Goal: Transaction & Acquisition: Purchase product/service

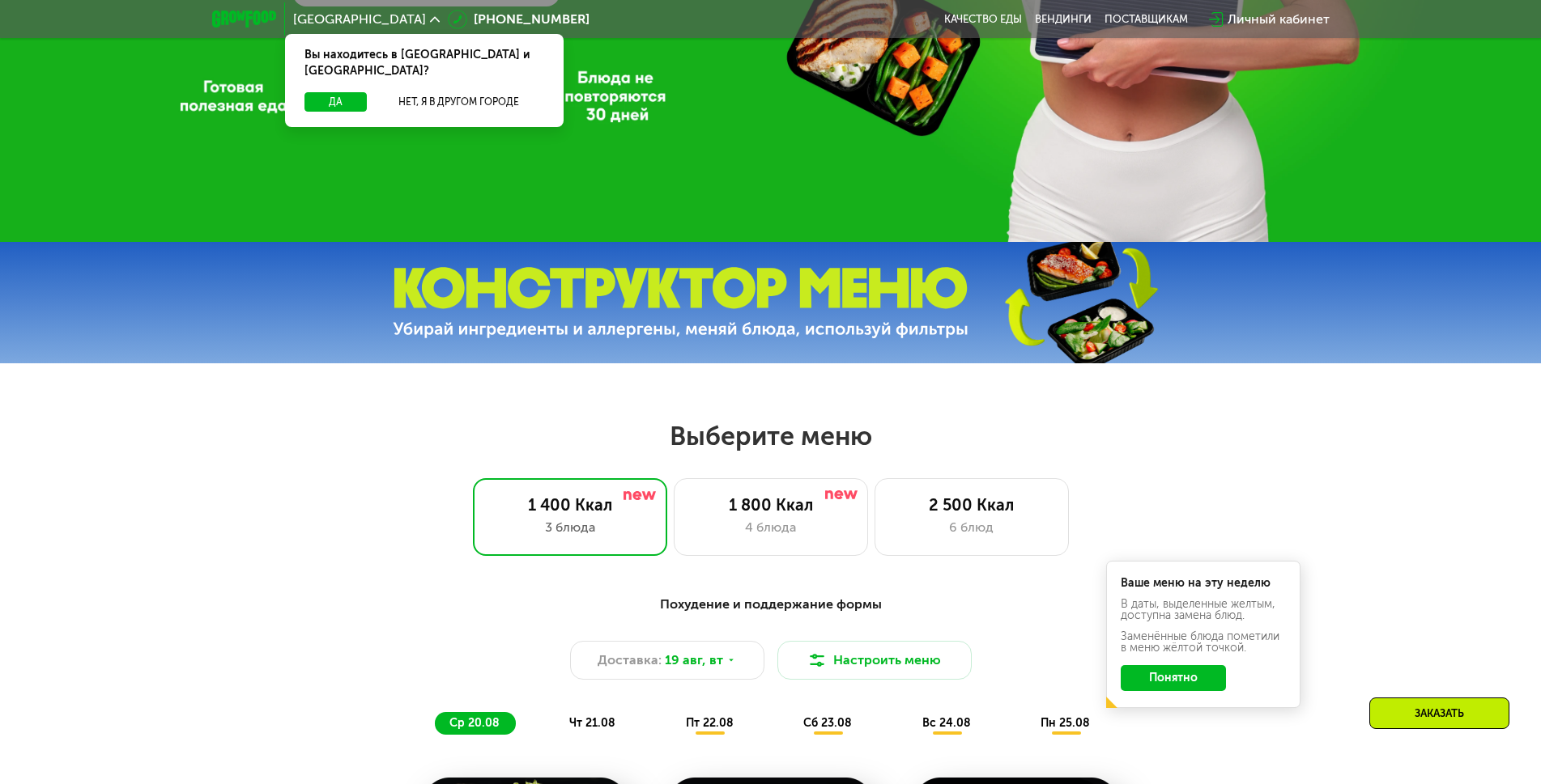
scroll to position [566, 0]
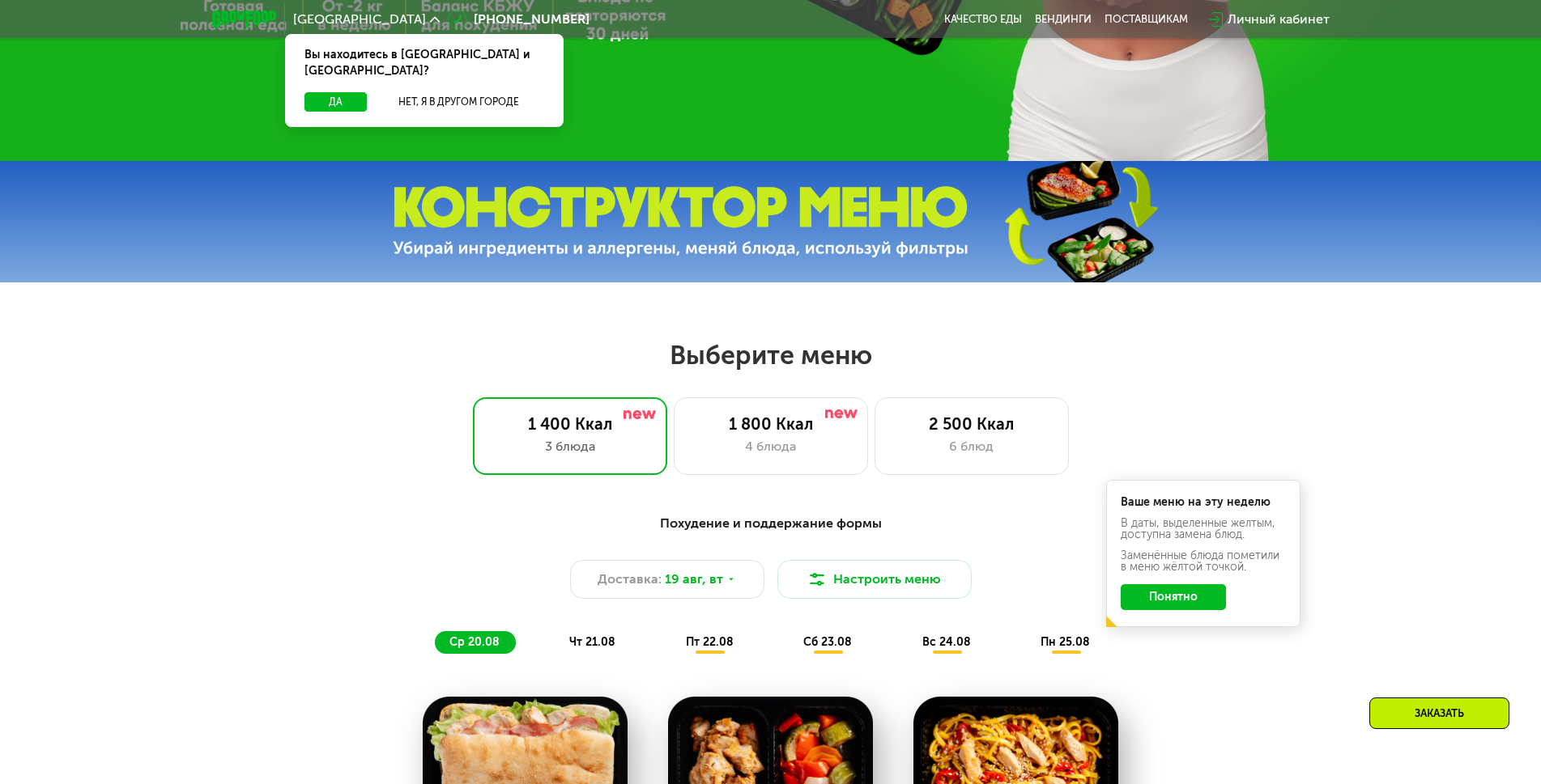
click at [1204, 599] on button "Понятно" at bounding box center [1173, 597] width 105 height 26
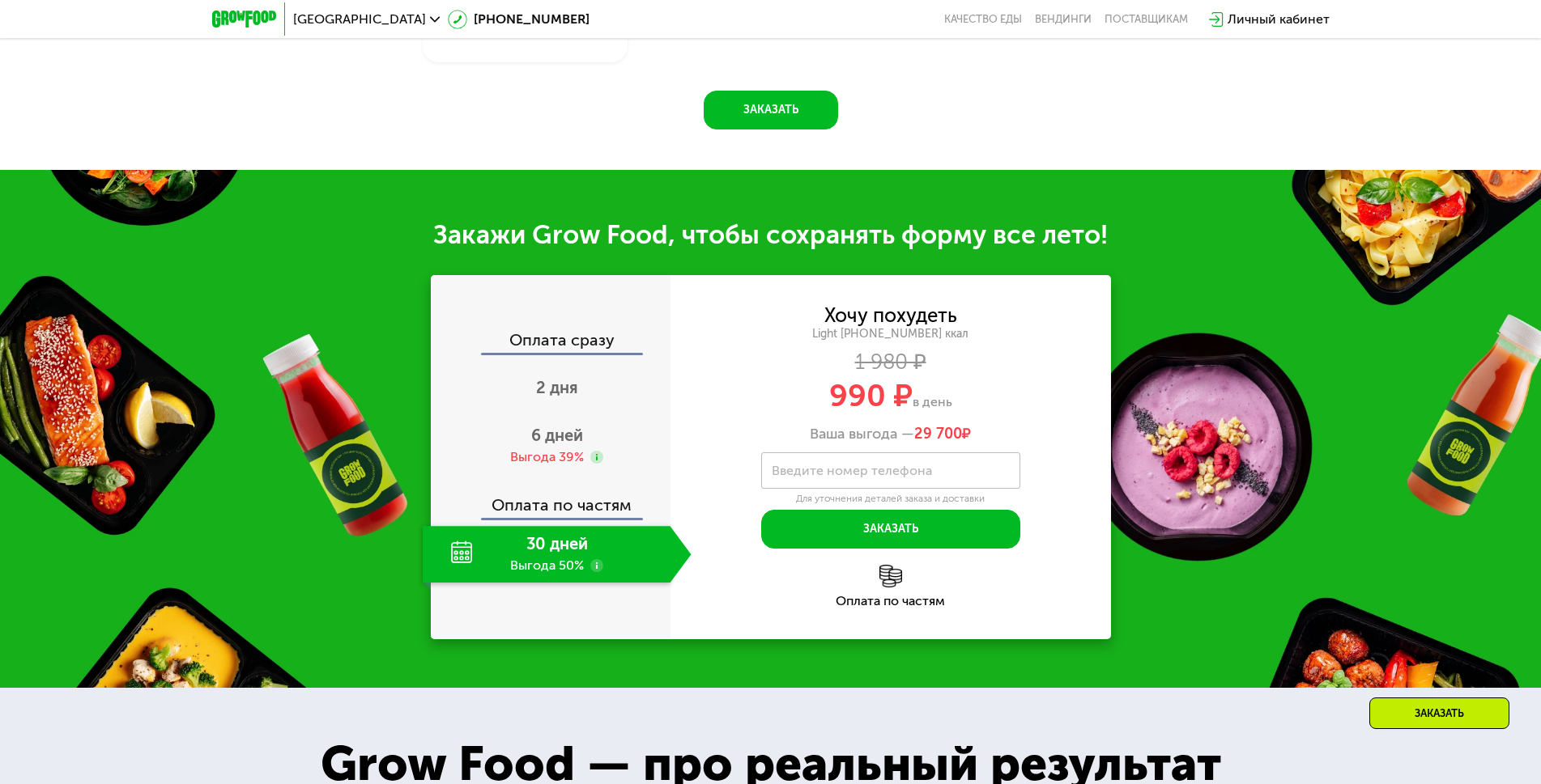
scroll to position [1618, 0]
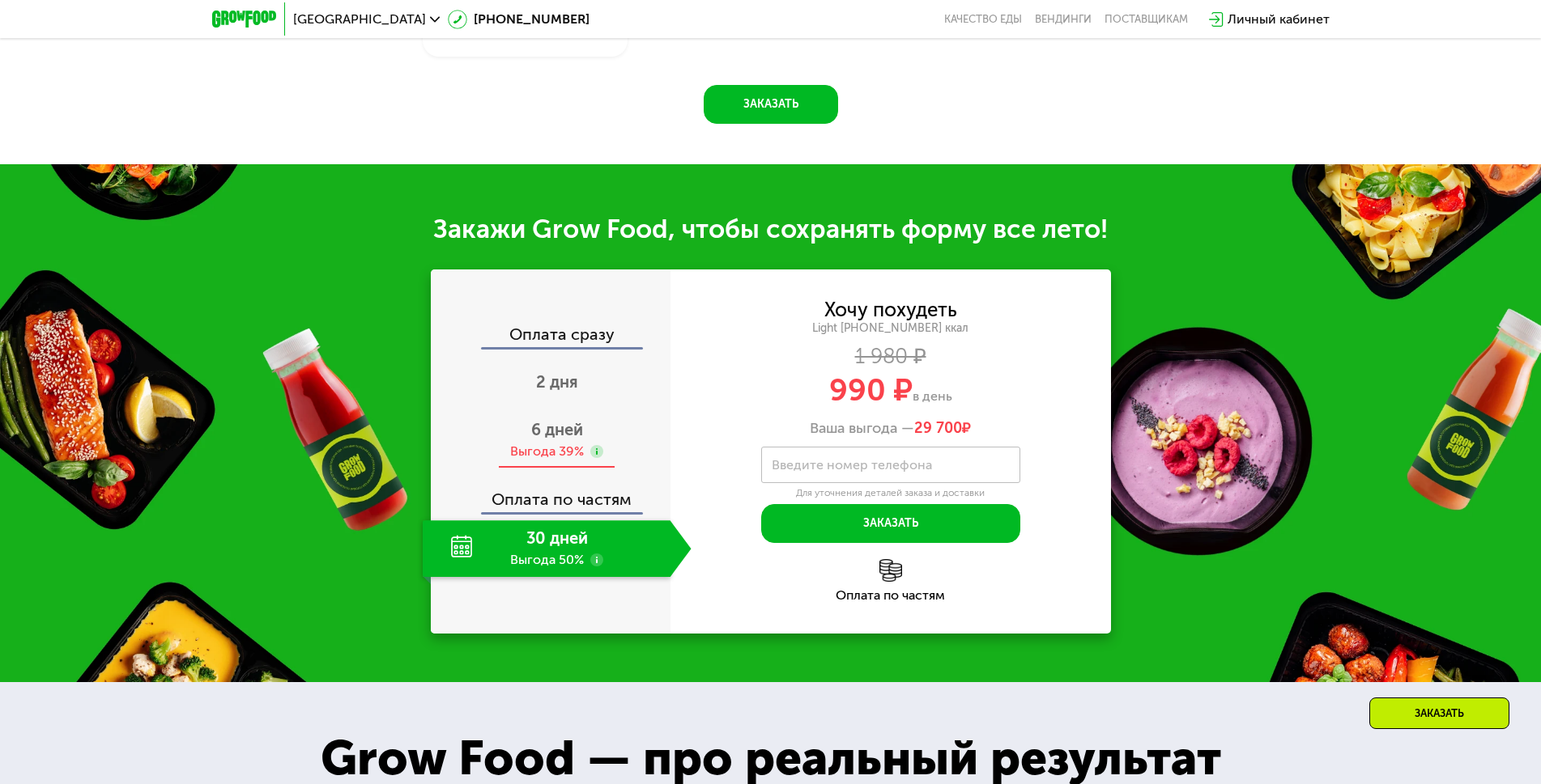
click at [581, 432] on span "6 дней" at bounding box center [557, 430] width 52 height 19
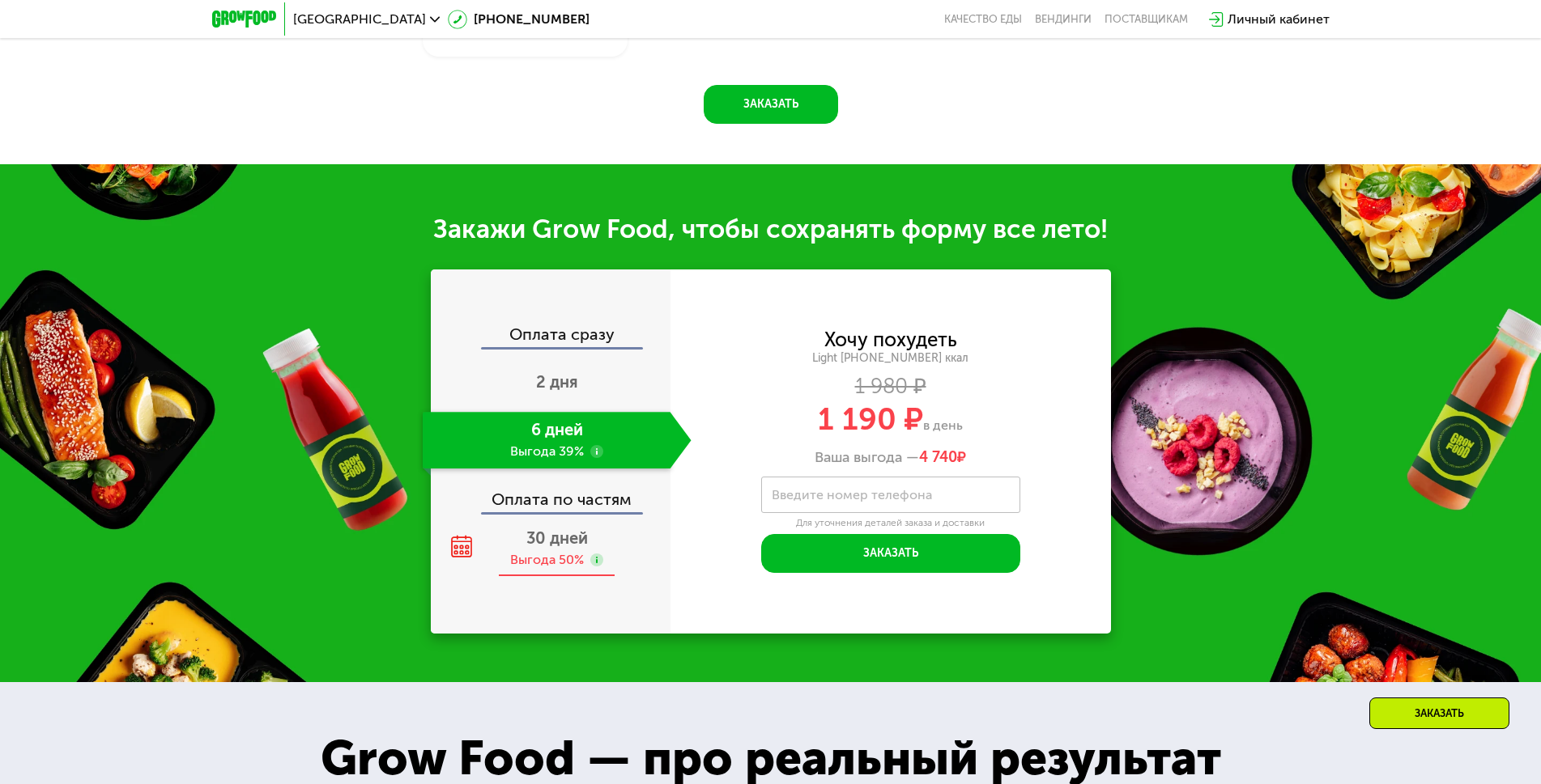
click at [586, 542] on span "30 дней" at bounding box center [557, 538] width 62 height 19
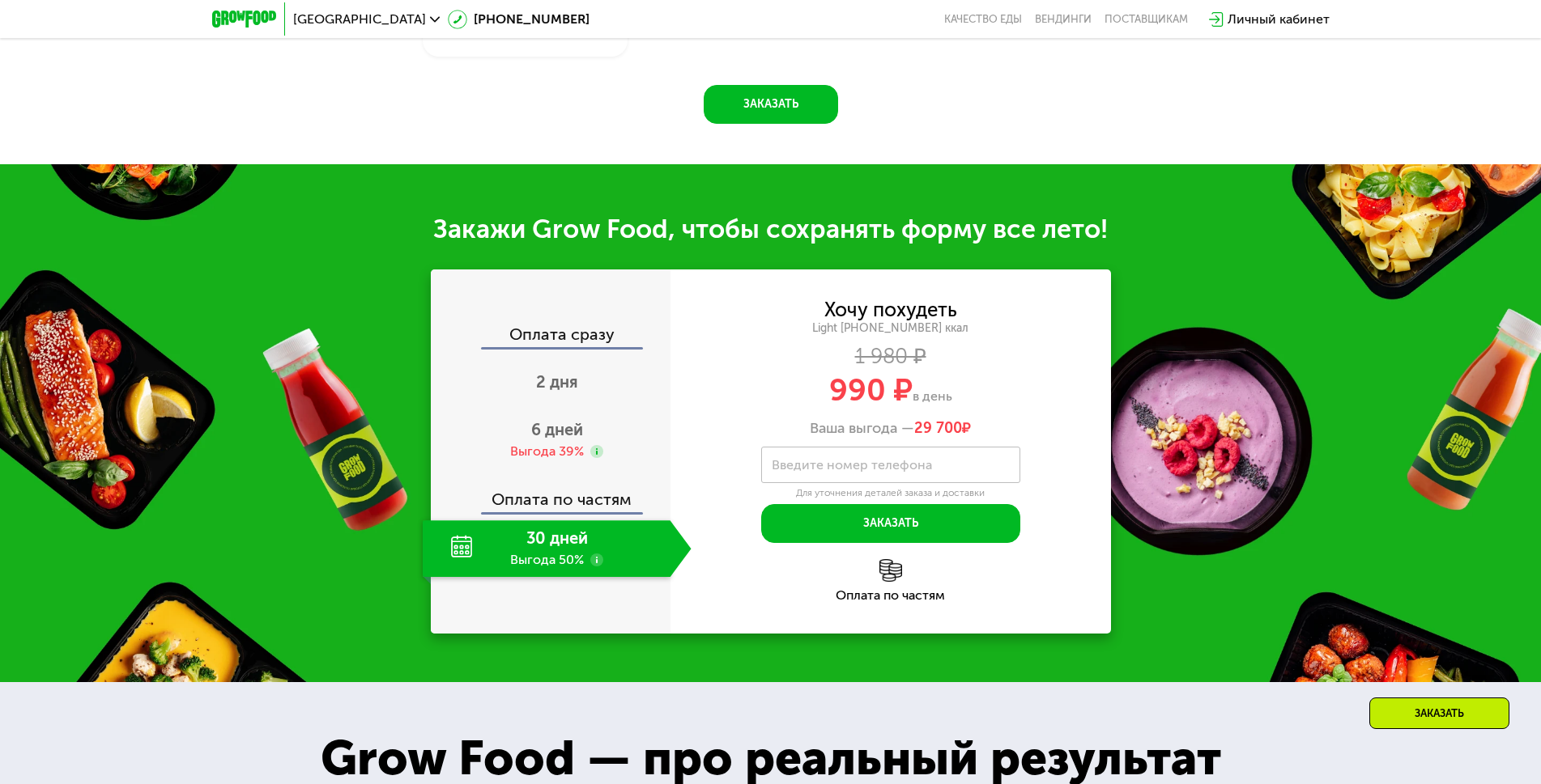
click at [585, 506] on div "Оплата по частям" at bounding box center [551, 493] width 238 height 38
click at [570, 457] on div "Выгода 39%" at bounding box center [546, 452] width 73 height 17
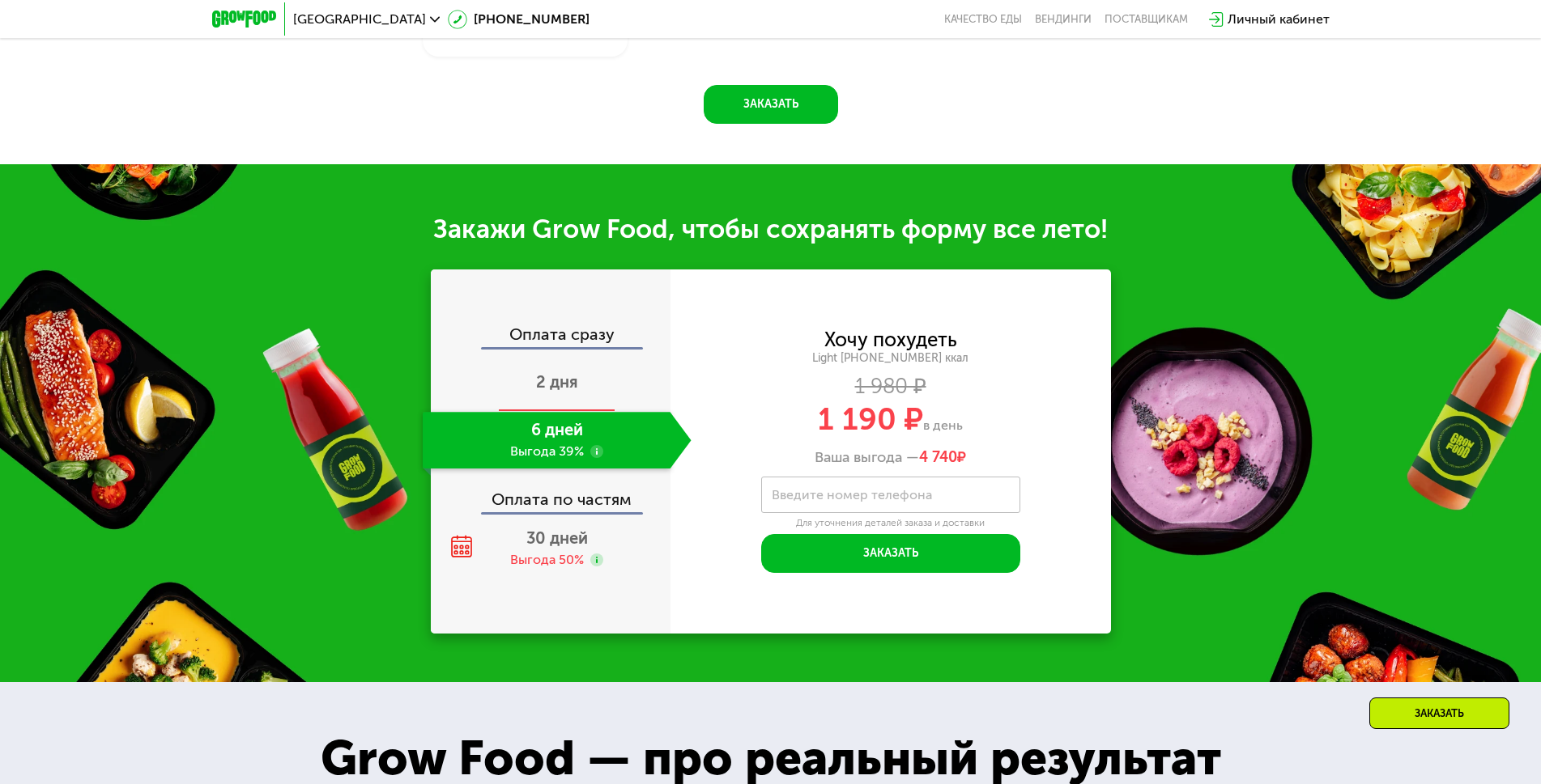
click at [556, 392] on span "2 дня" at bounding box center [557, 381] width 42 height 19
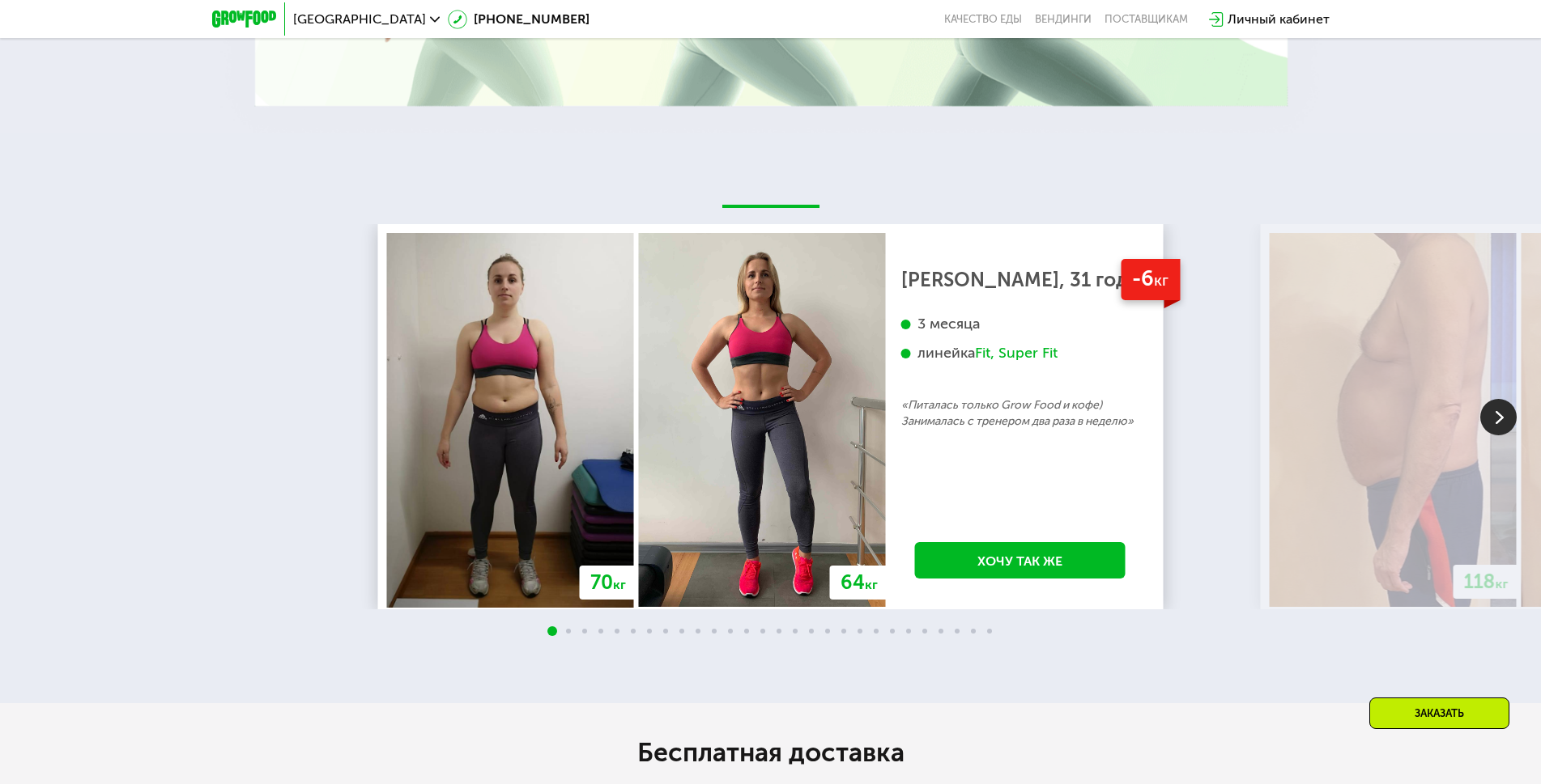
scroll to position [2993, 0]
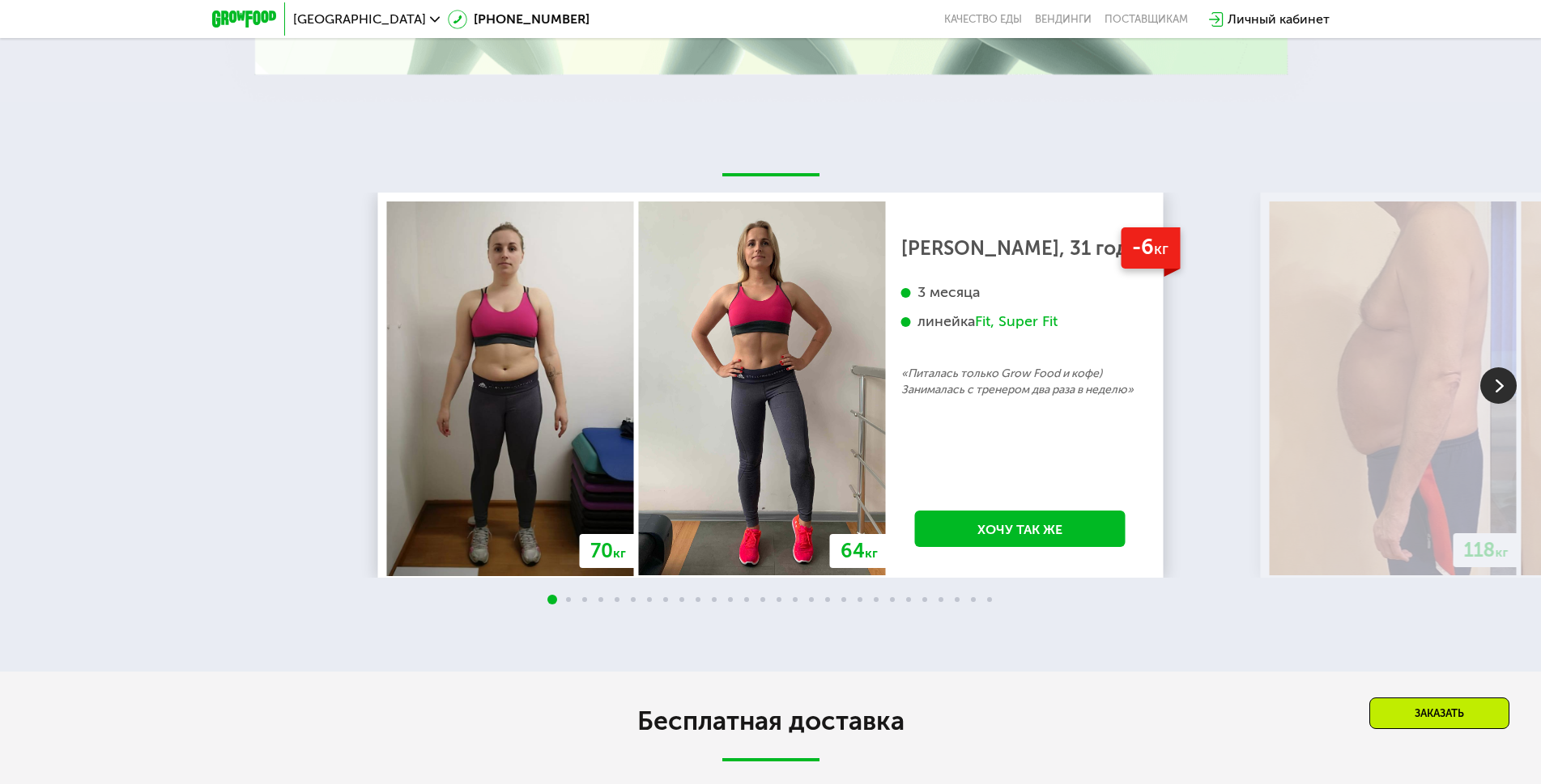
click at [1500, 397] on img at bounding box center [1499, 385] width 37 height 37
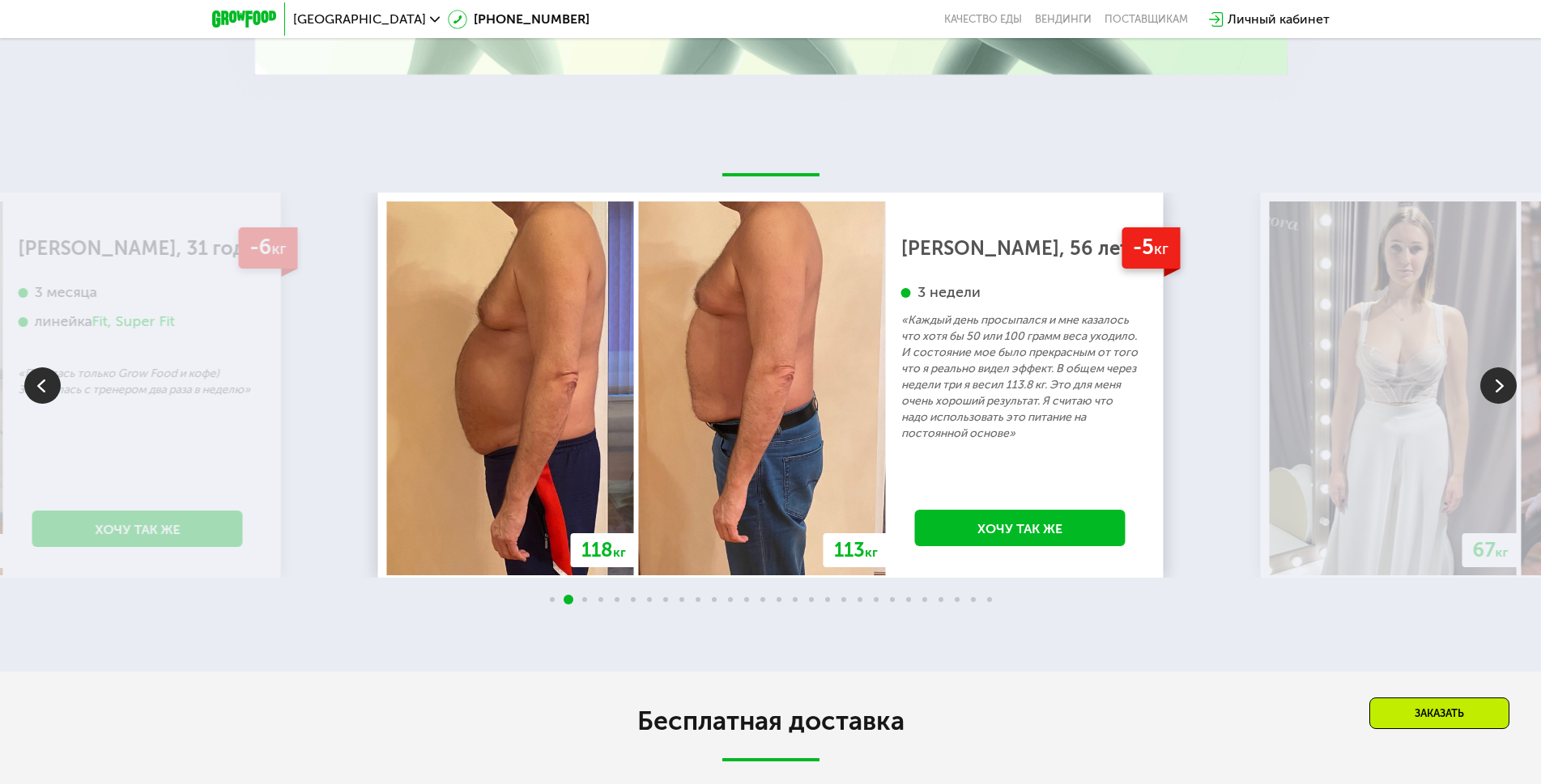
click at [1499, 396] on img at bounding box center [1499, 385] width 37 height 37
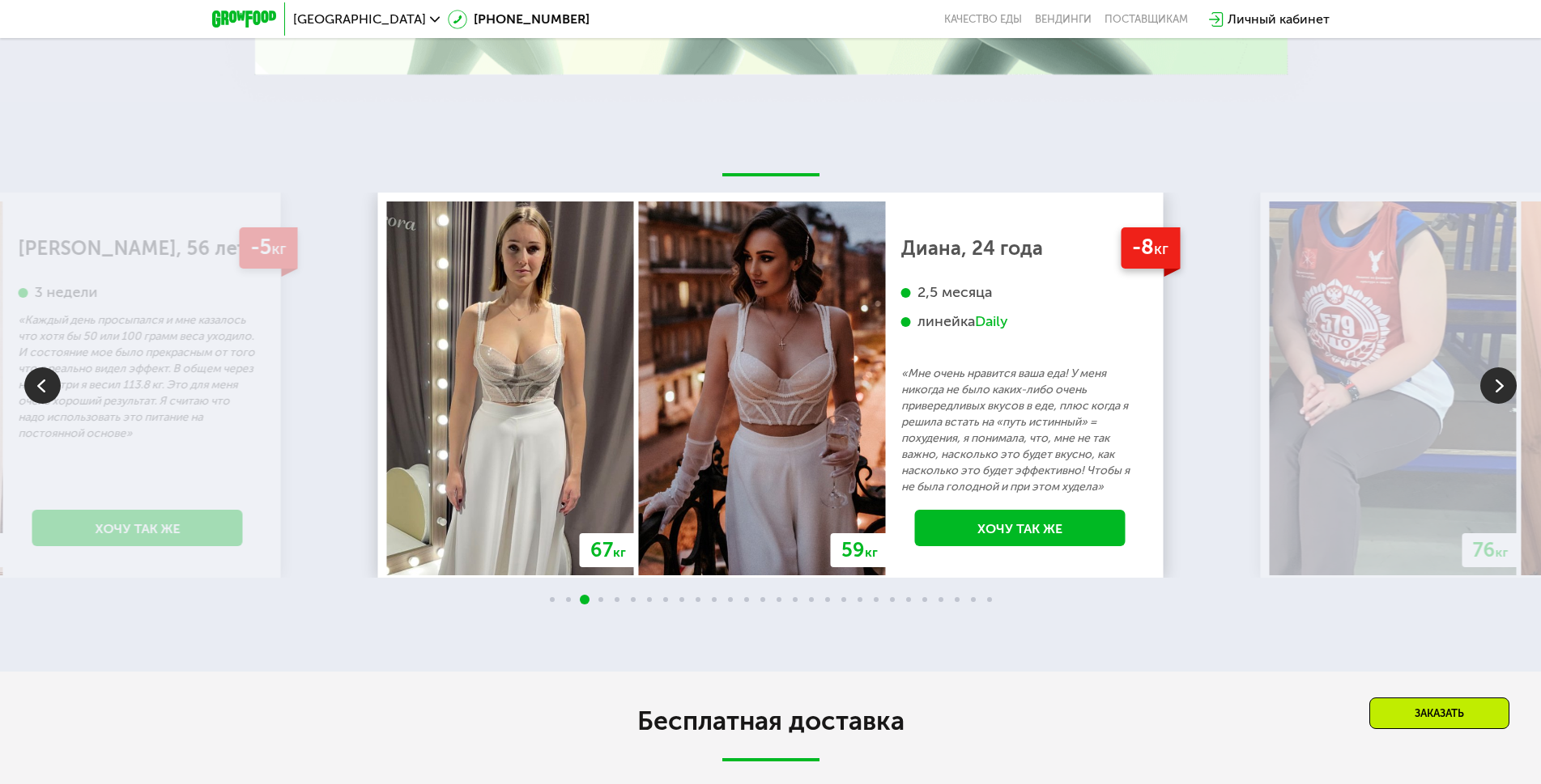
click at [1499, 396] on img at bounding box center [1499, 385] width 37 height 37
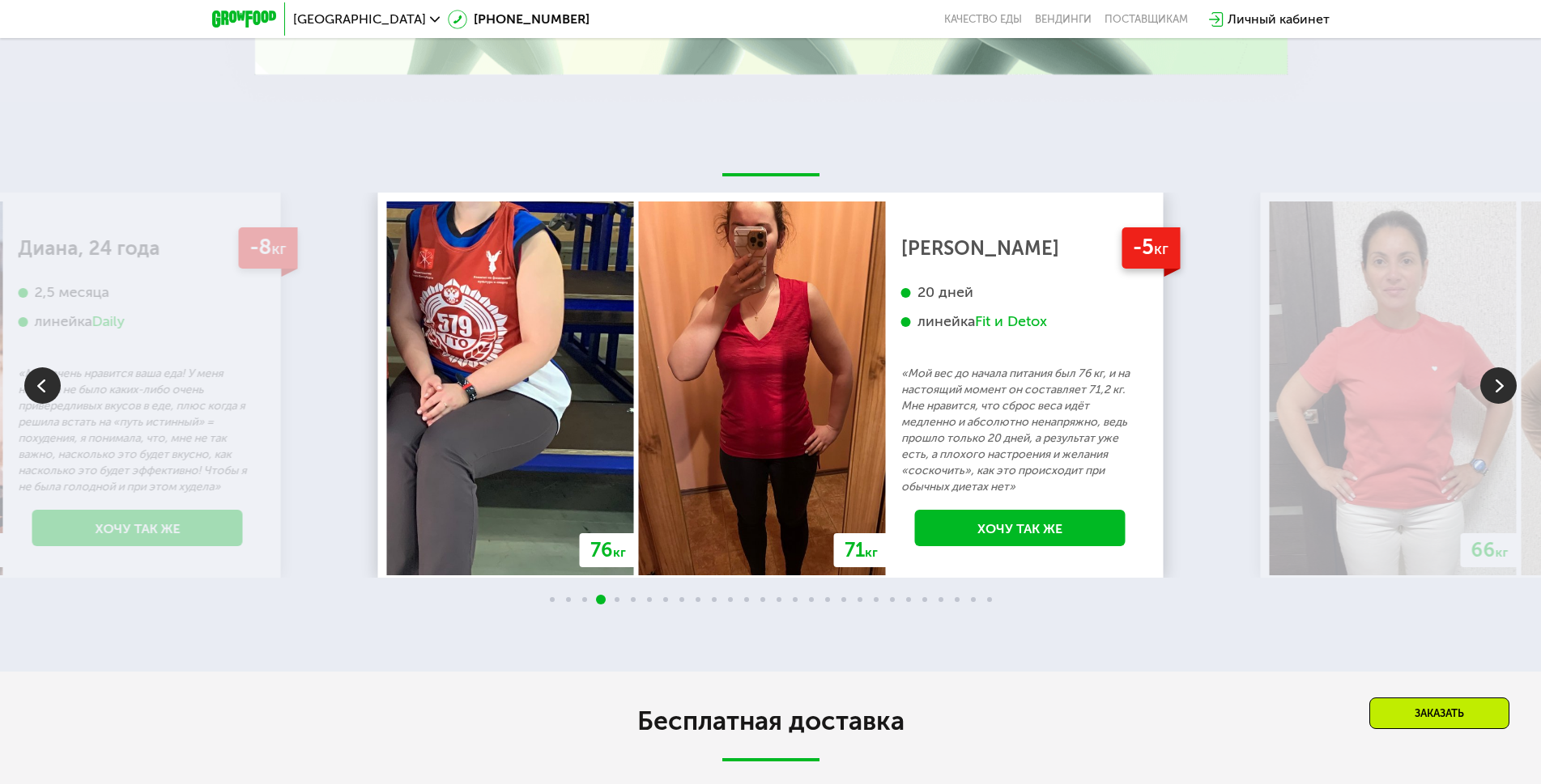
click at [1499, 396] on img at bounding box center [1499, 385] width 37 height 37
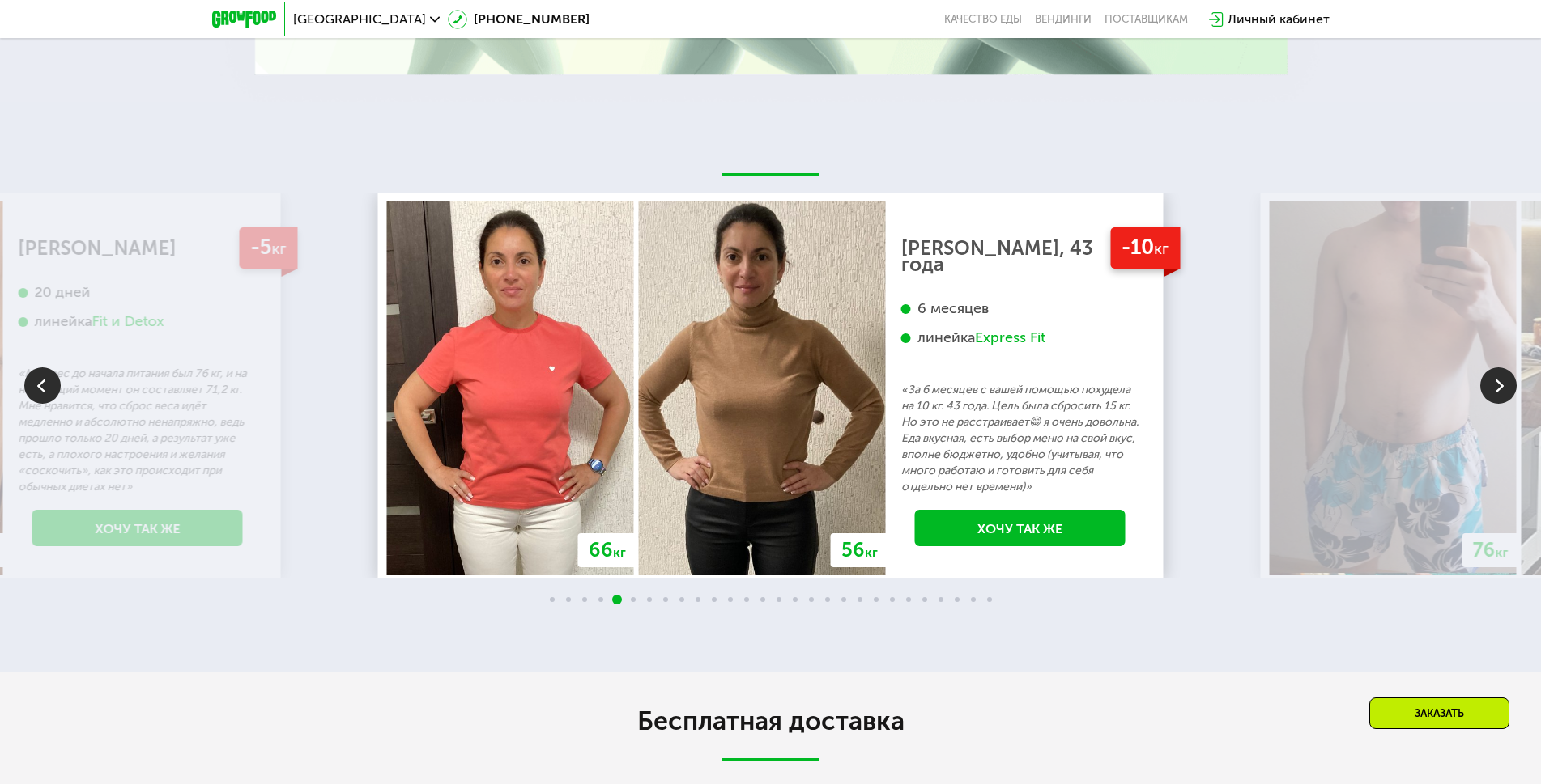
click at [1499, 394] on img at bounding box center [1499, 385] width 37 height 37
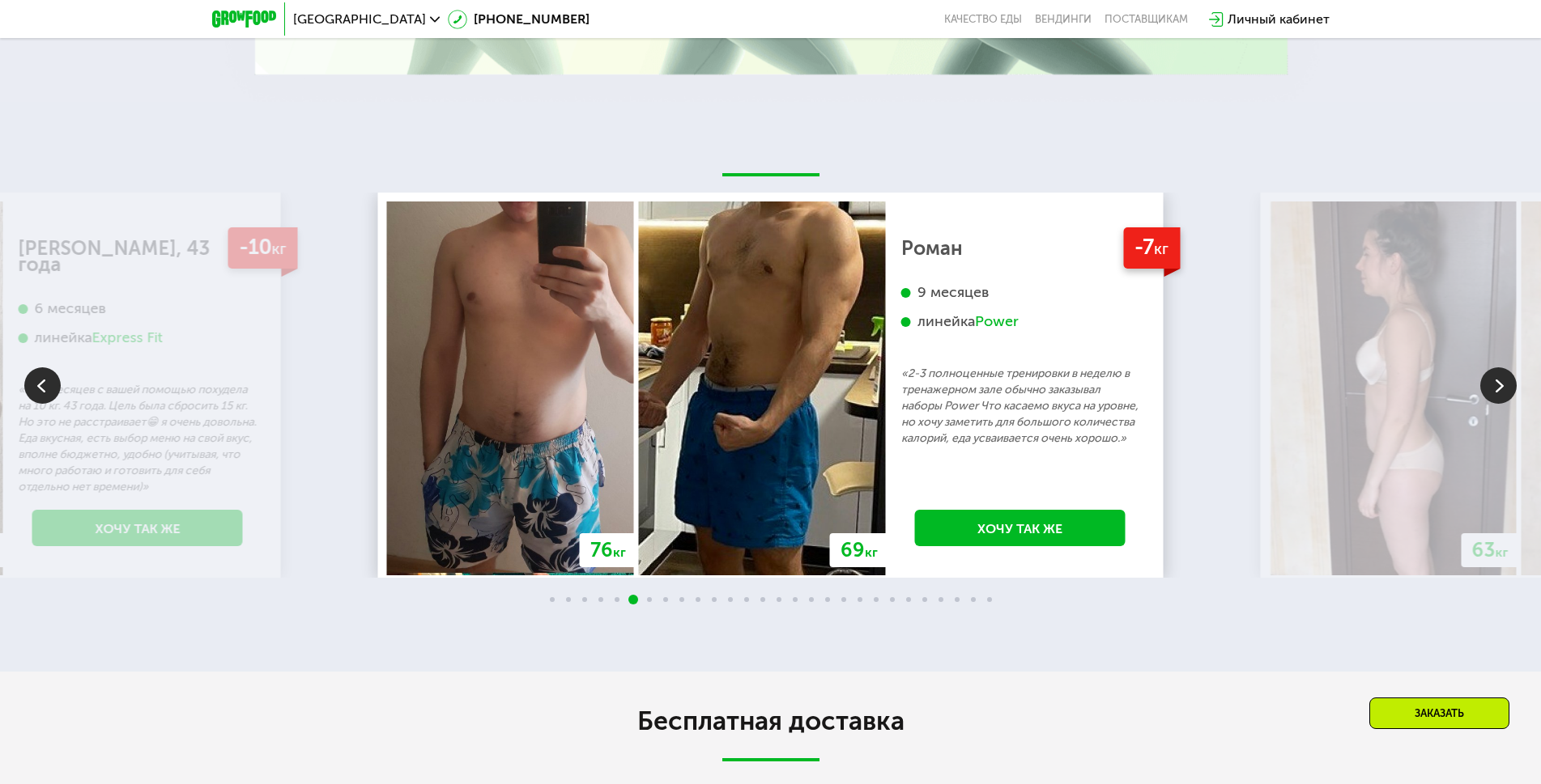
click at [1499, 394] on img at bounding box center [1499, 385] width 37 height 37
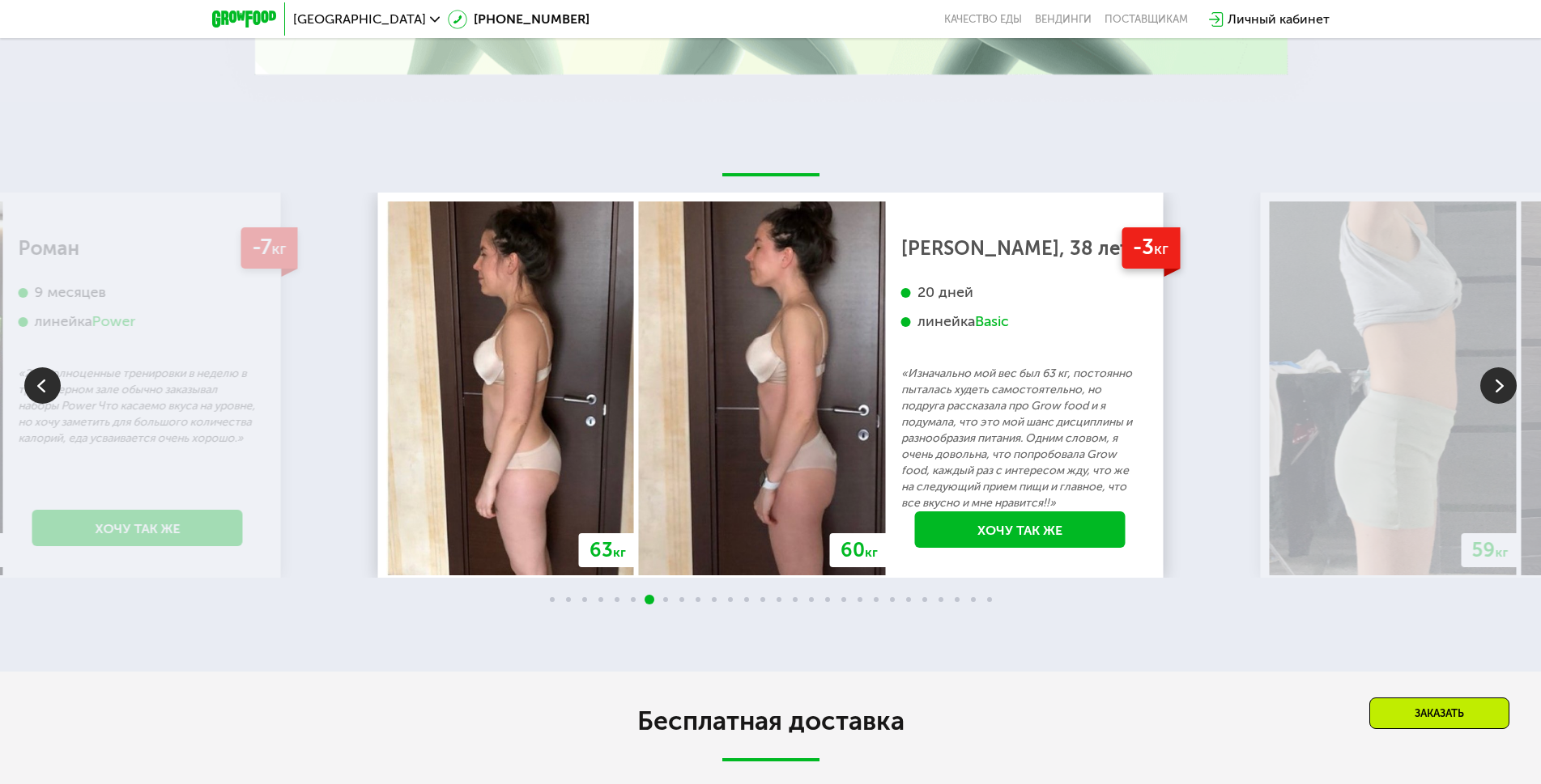
click at [1499, 394] on img at bounding box center [1499, 385] width 37 height 37
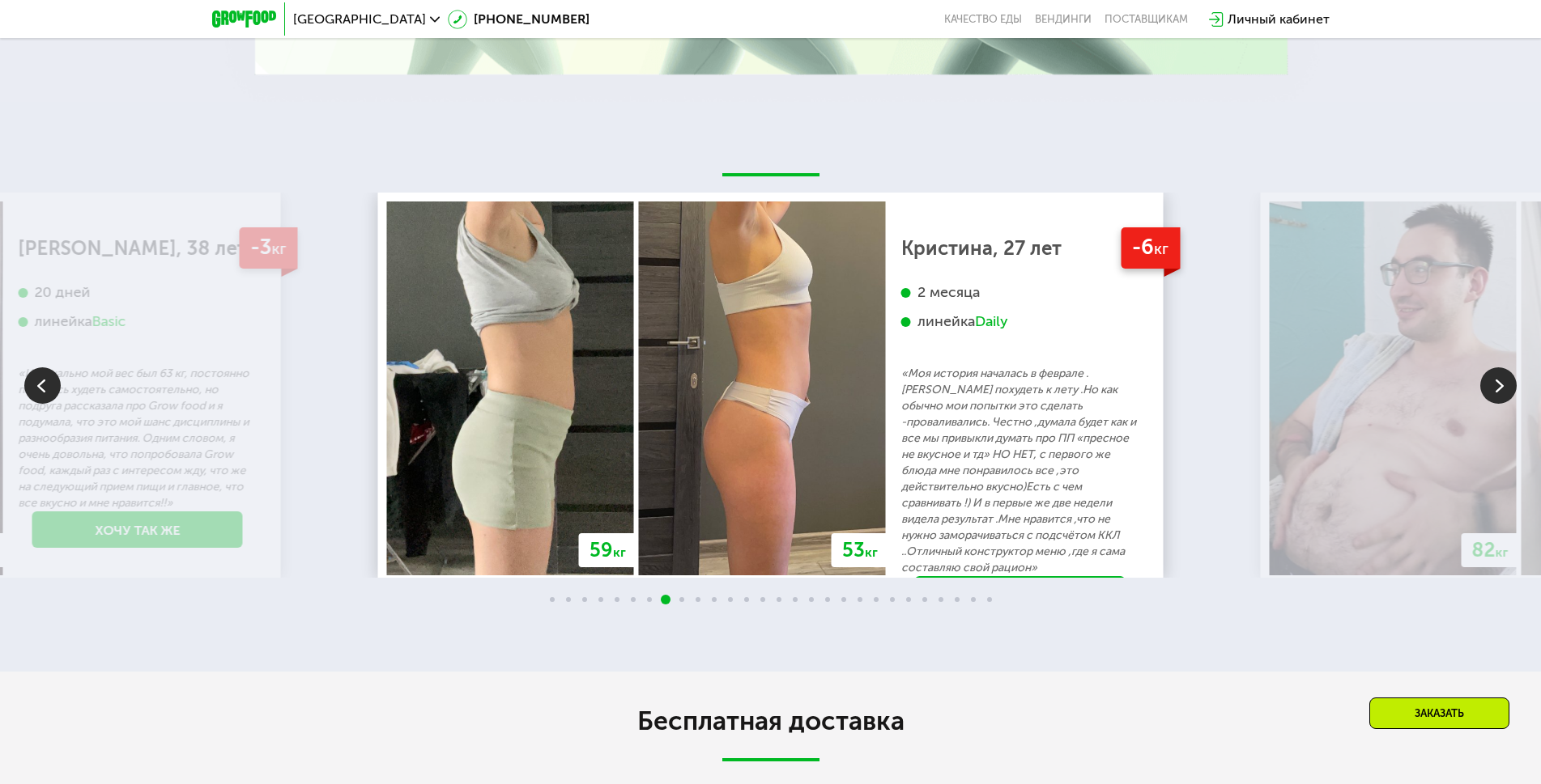
click at [1499, 394] on img at bounding box center [1499, 385] width 37 height 37
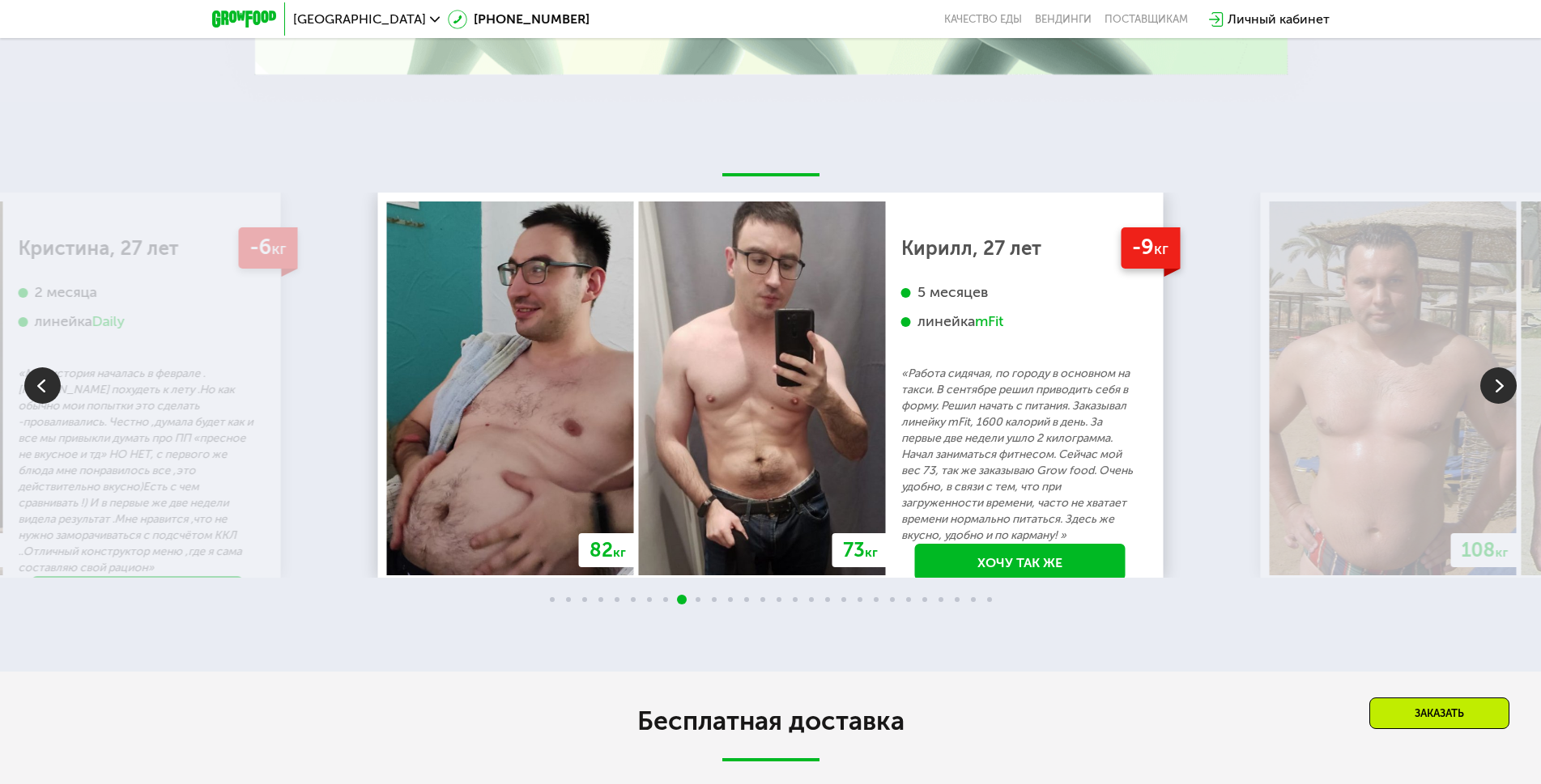
click at [1499, 394] on img at bounding box center [1499, 385] width 37 height 37
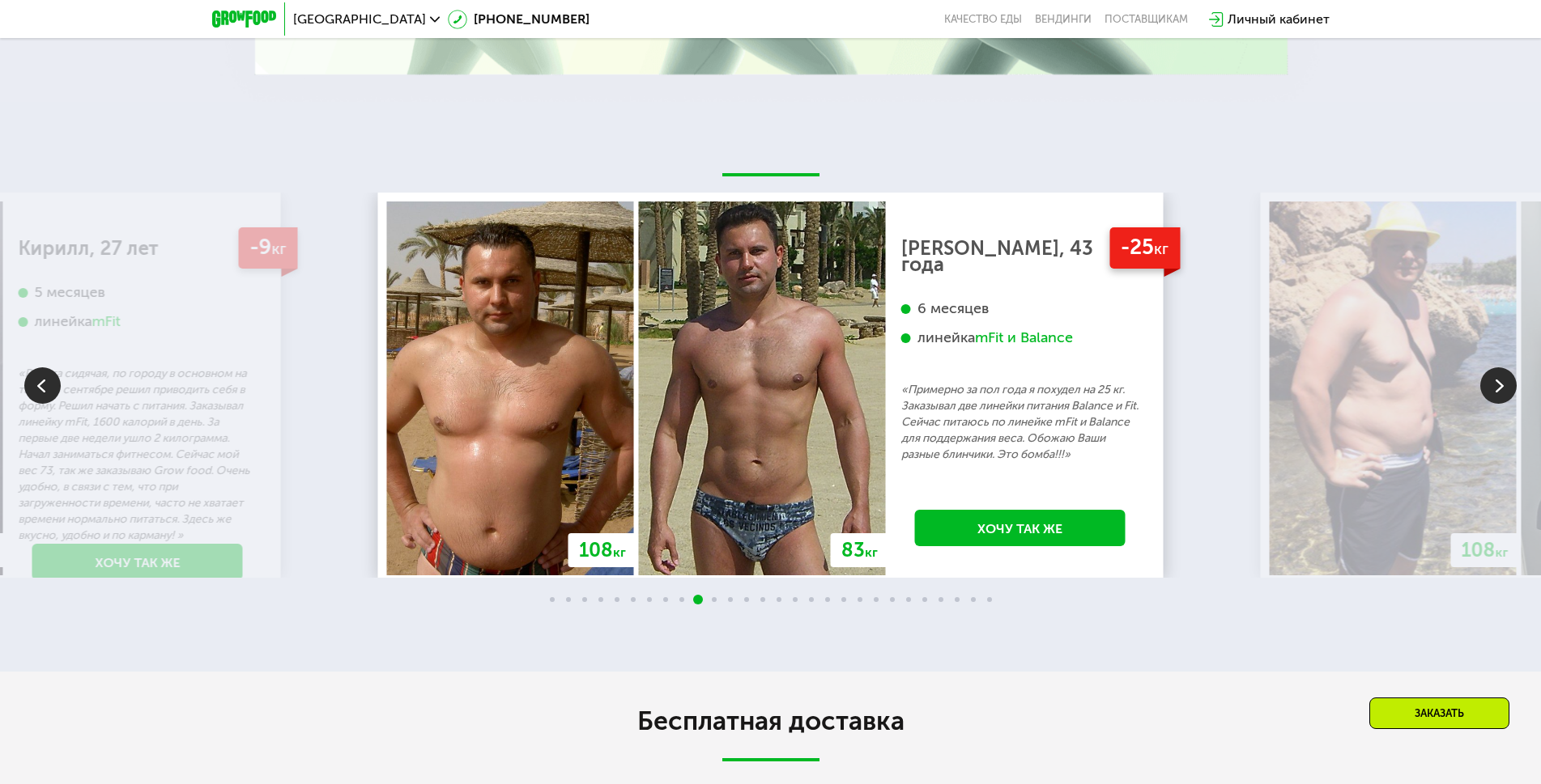
click at [1499, 394] on img at bounding box center [1499, 385] width 37 height 37
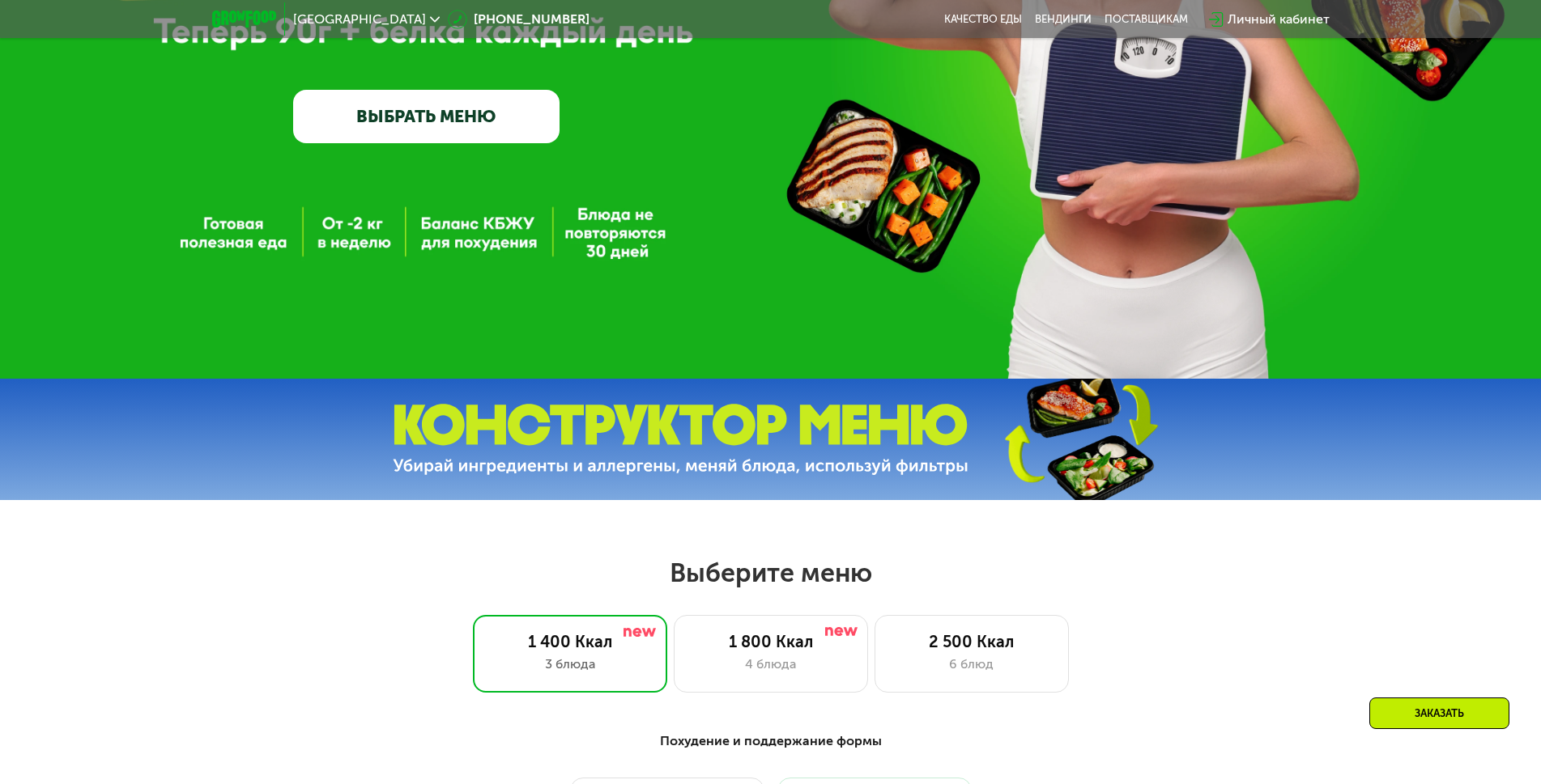
scroll to position [0, 0]
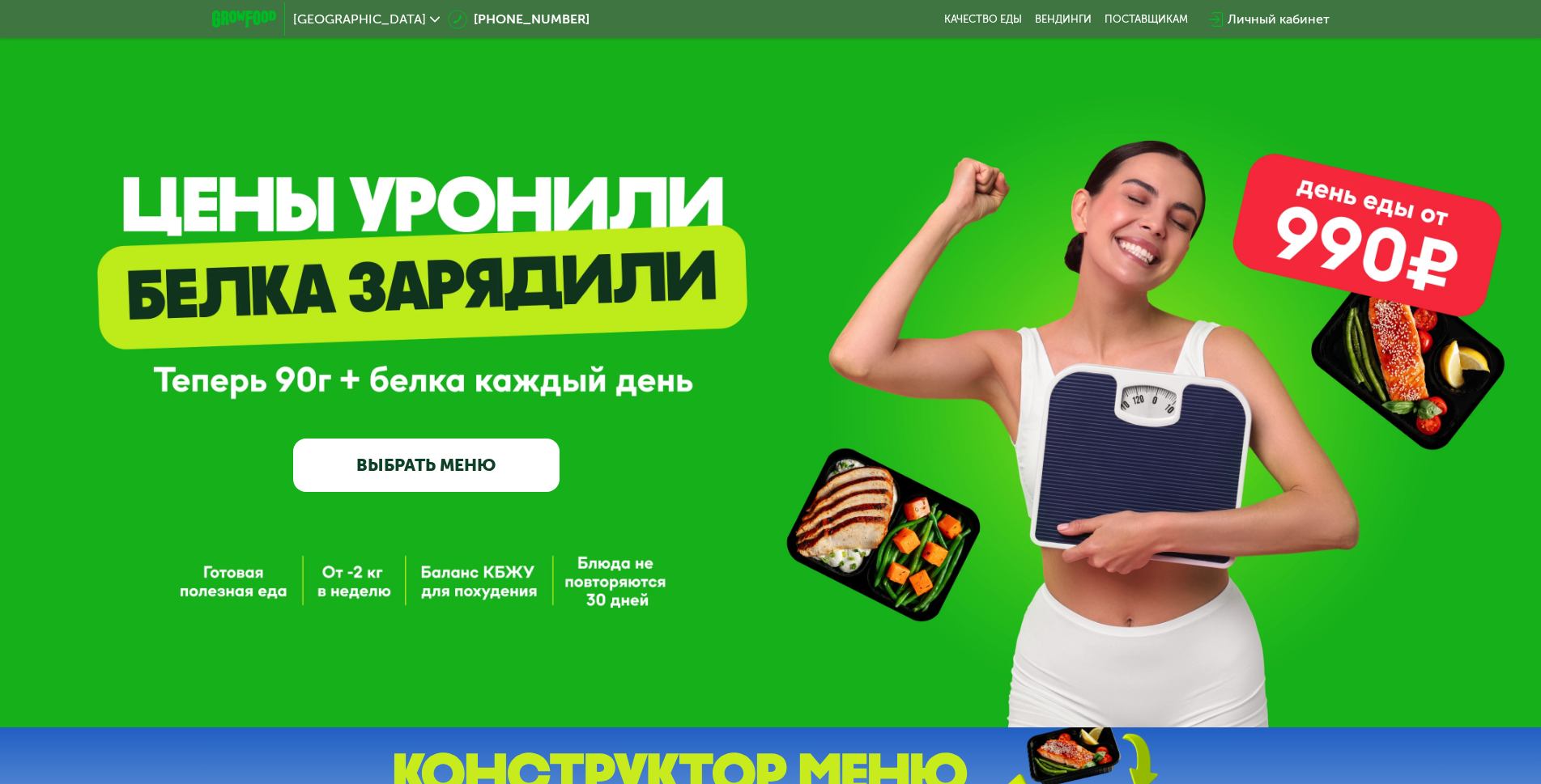
click at [402, 457] on link "ВЫБРАТЬ МЕНЮ" at bounding box center [426, 464] width 266 height 53
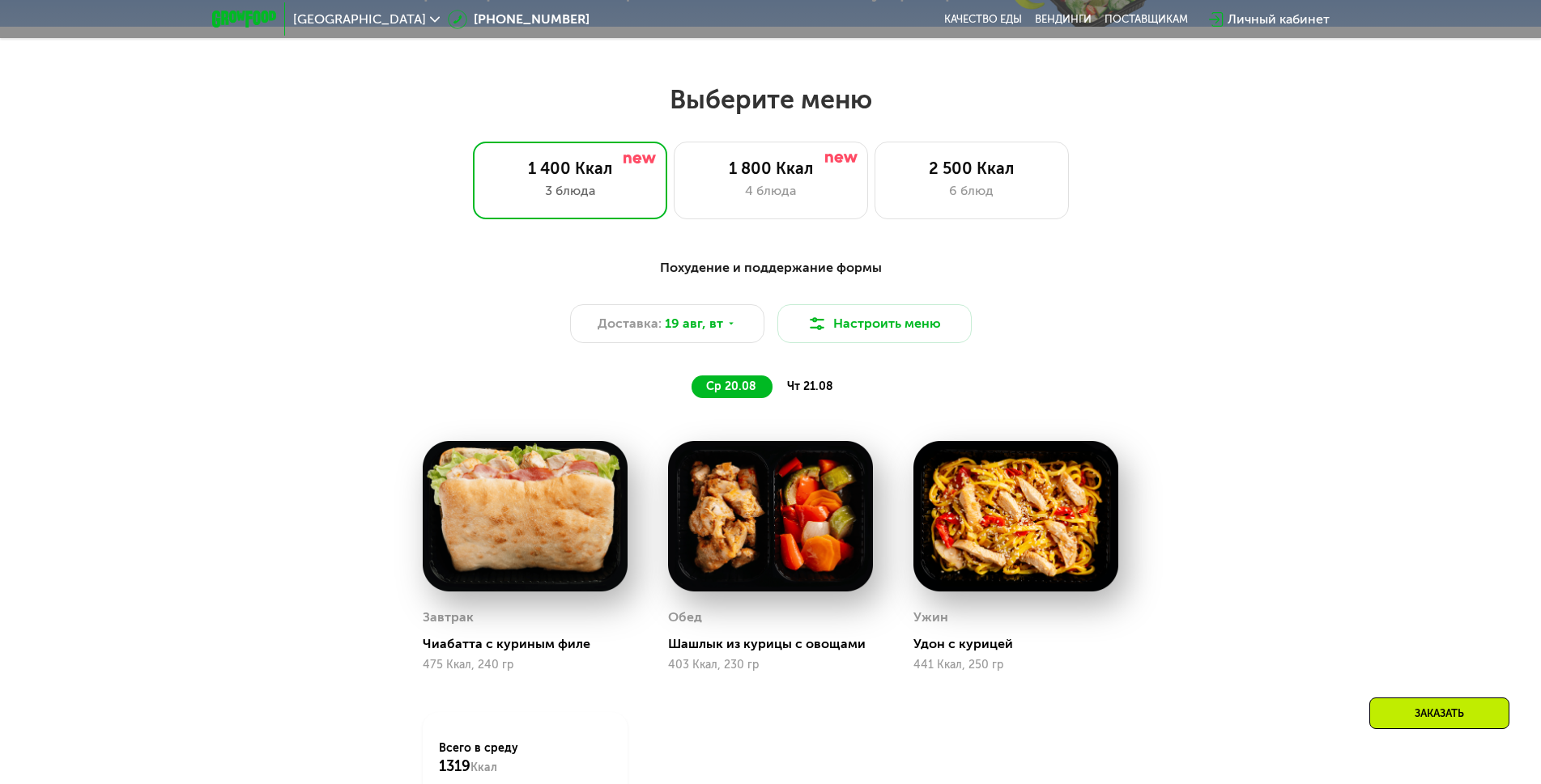
scroll to position [874, 0]
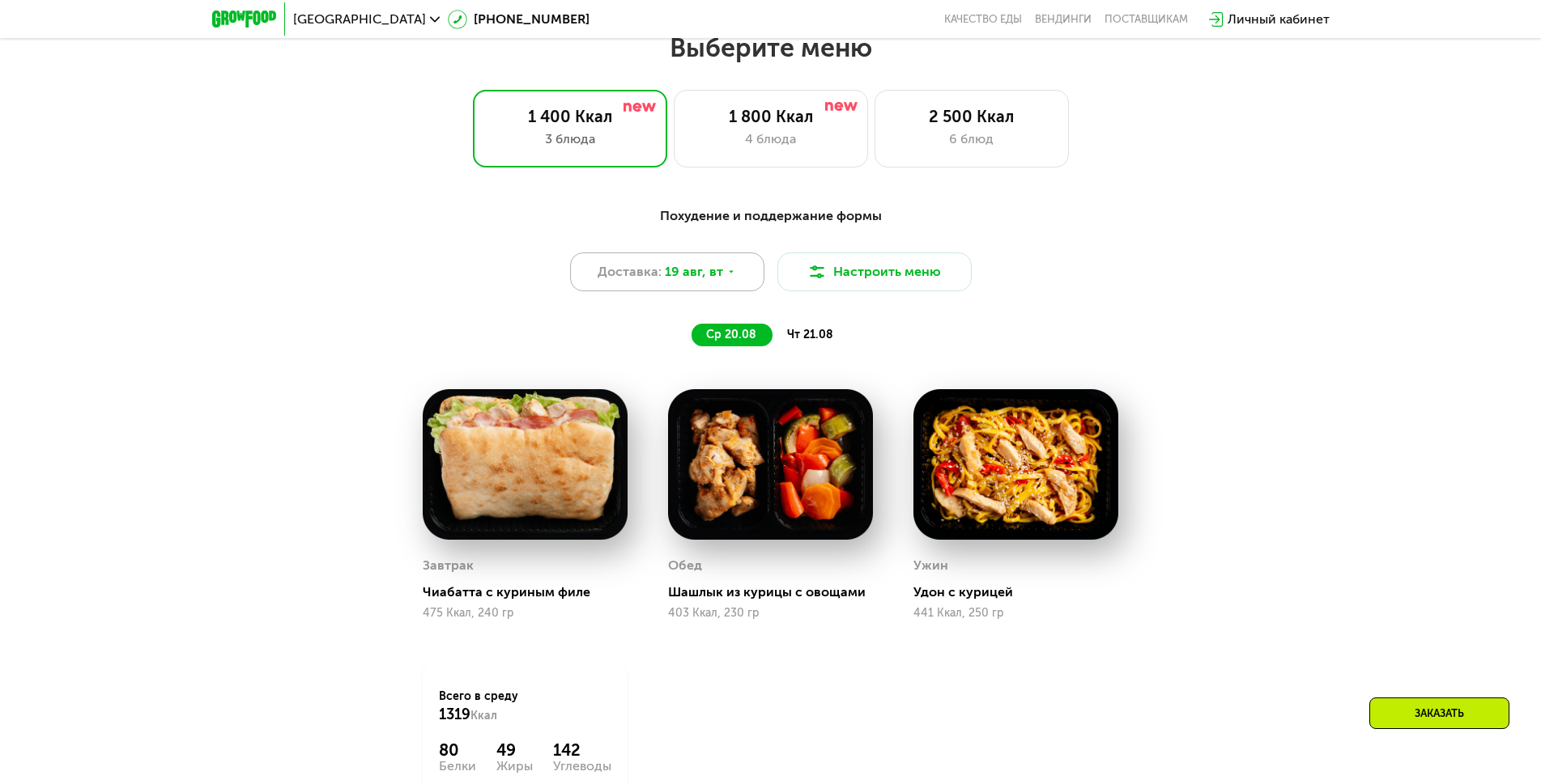
click at [721, 275] on div "Доставка: [DATE]" at bounding box center [667, 272] width 195 height 39
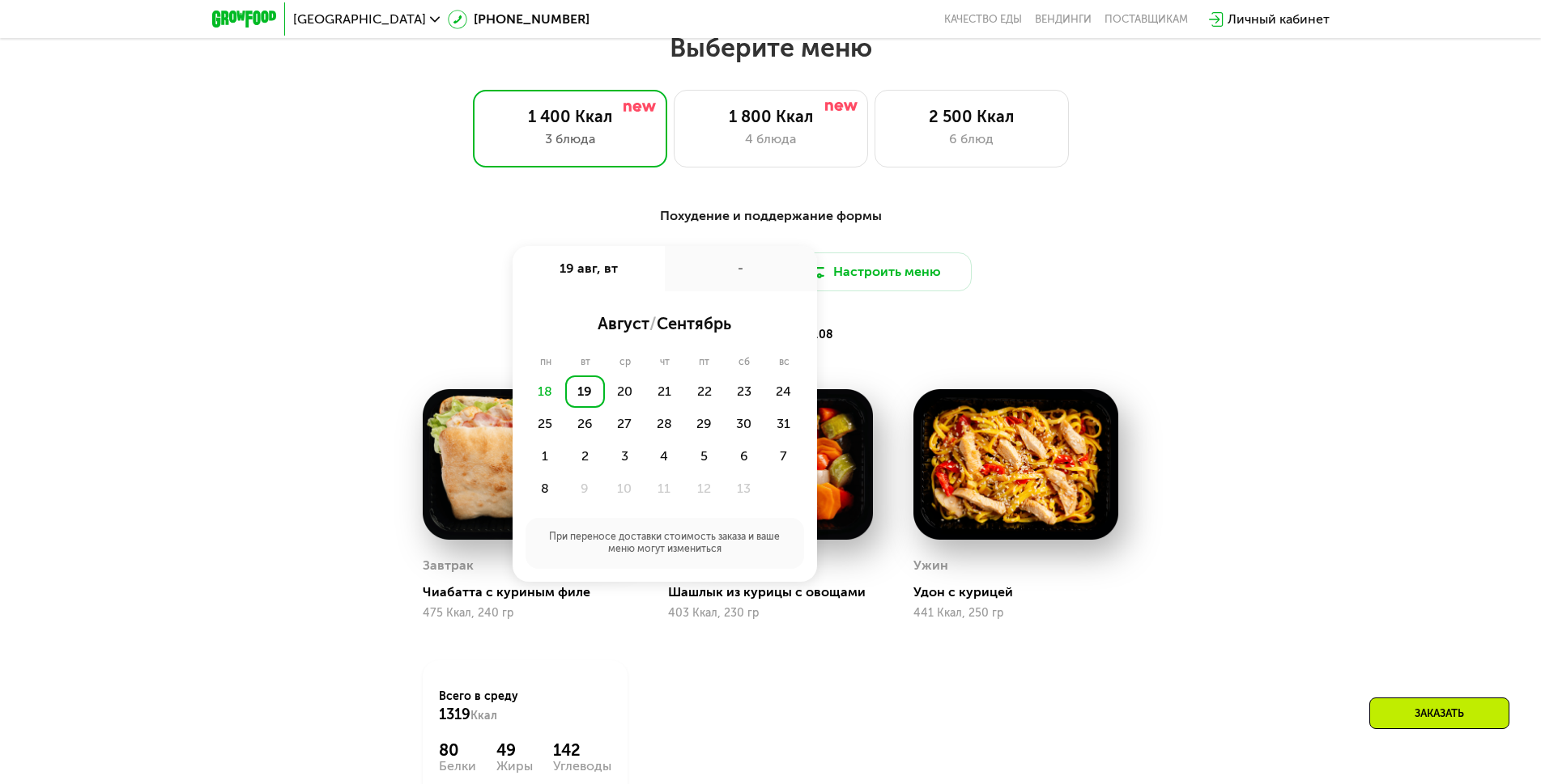
click at [1029, 331] on div "ср 20.08 чт 21.08" at bounding box center [770, 335] width 672 height 23
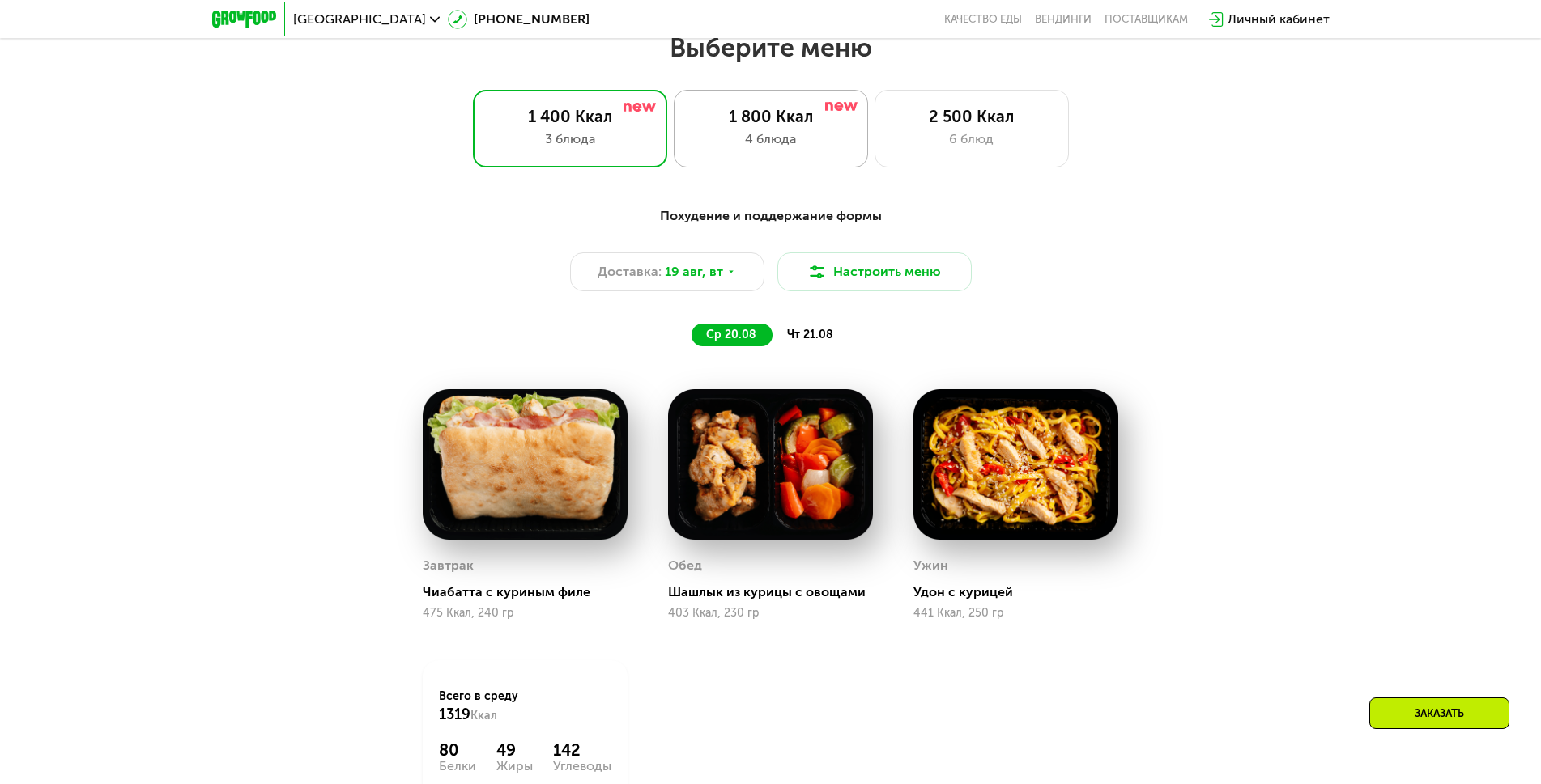
click at [757, 126] on div "1 800 Ккал" at bounding box center [771, 117] width 160 height 19
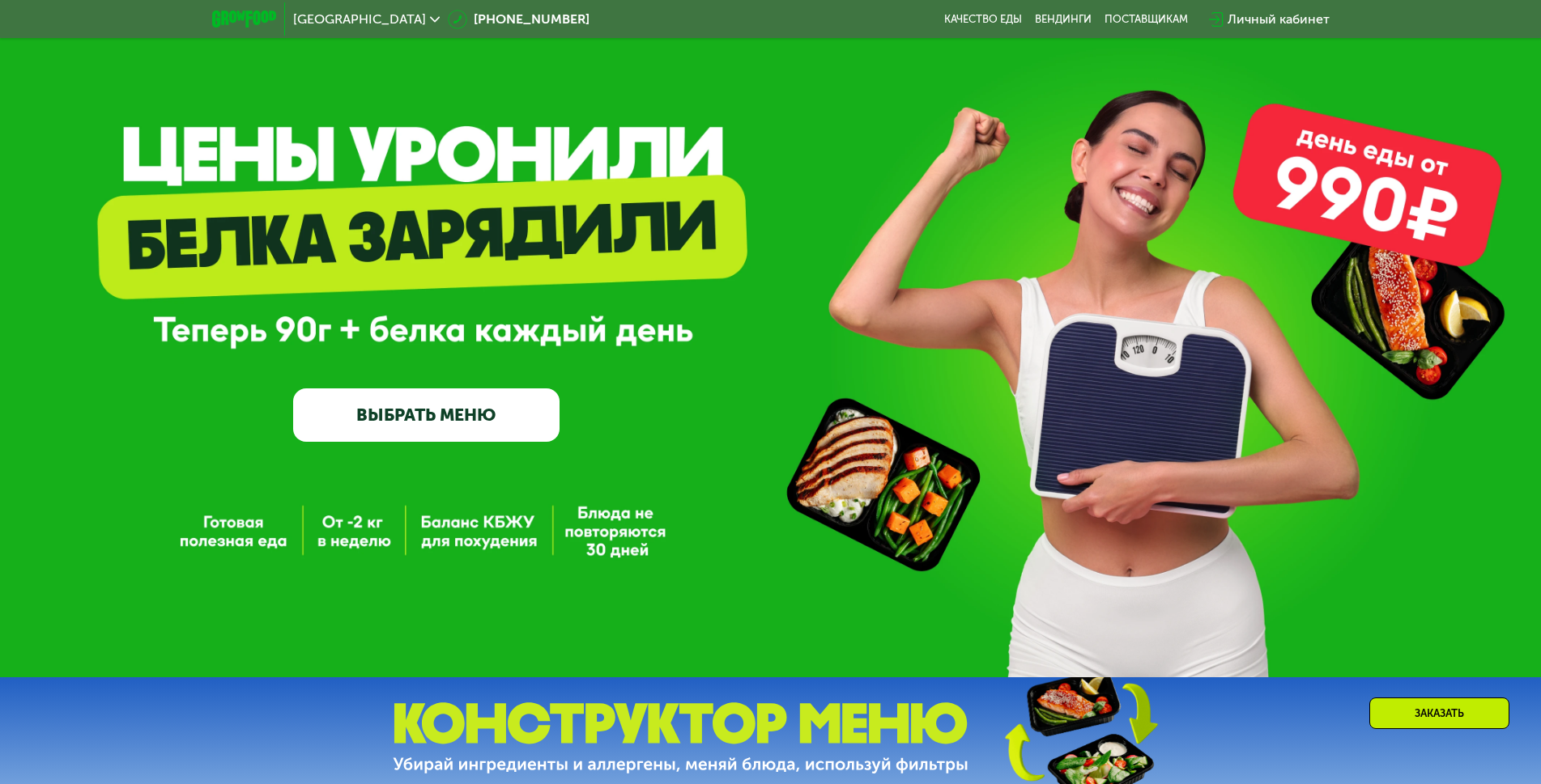
scroll to position [0, 0]
